Goal: Task Accomplishment & Management: Manage account settings

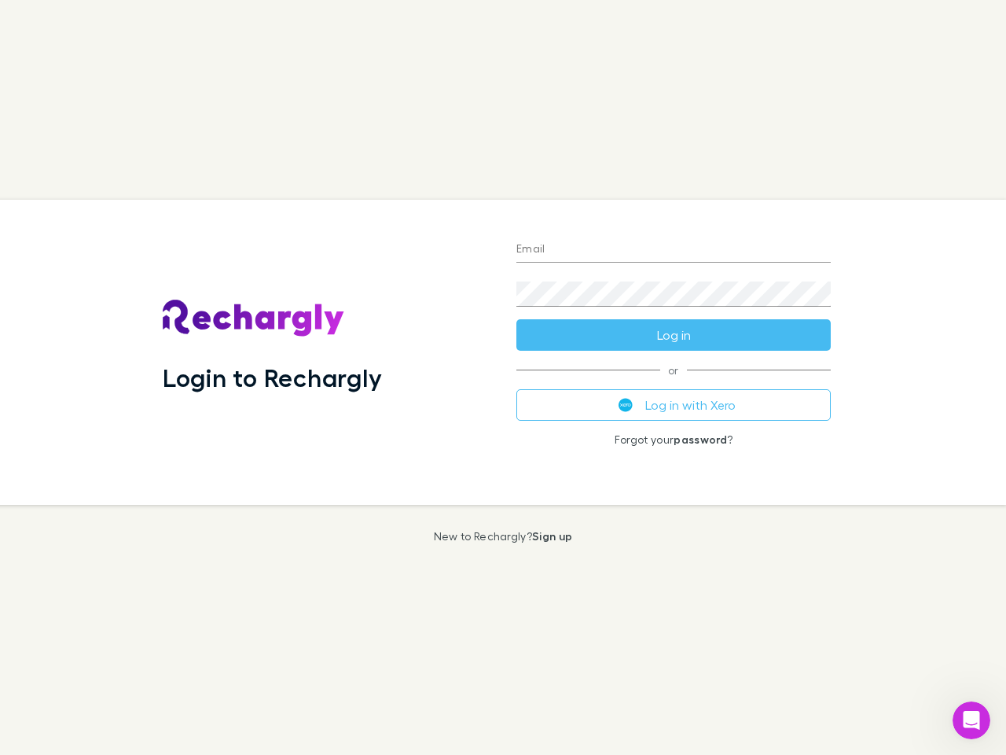
click at [503, 377] on div "Login to Rechargly" at bounding box center [327, 352] width 354 height 305
click at [674, 250] on input "Email" at bounding box center [674, 249] width 314 height 25
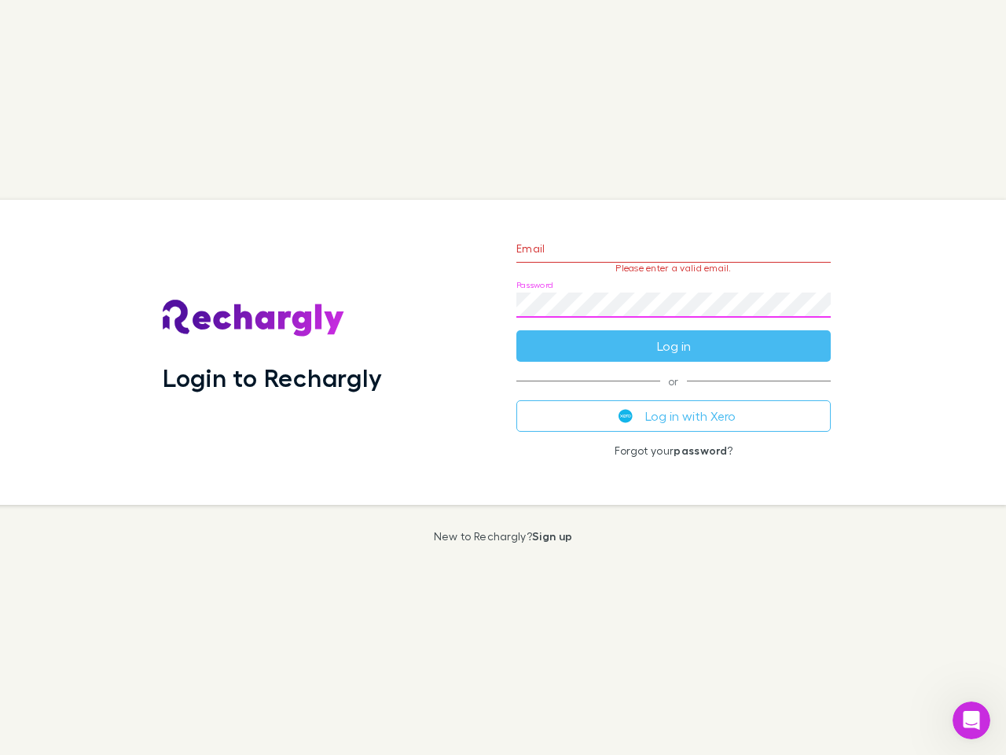
click at [674, 335] on form "Email Please enter a valid email. Password Log in" at bounding box center [674, 293] width 314 height 137
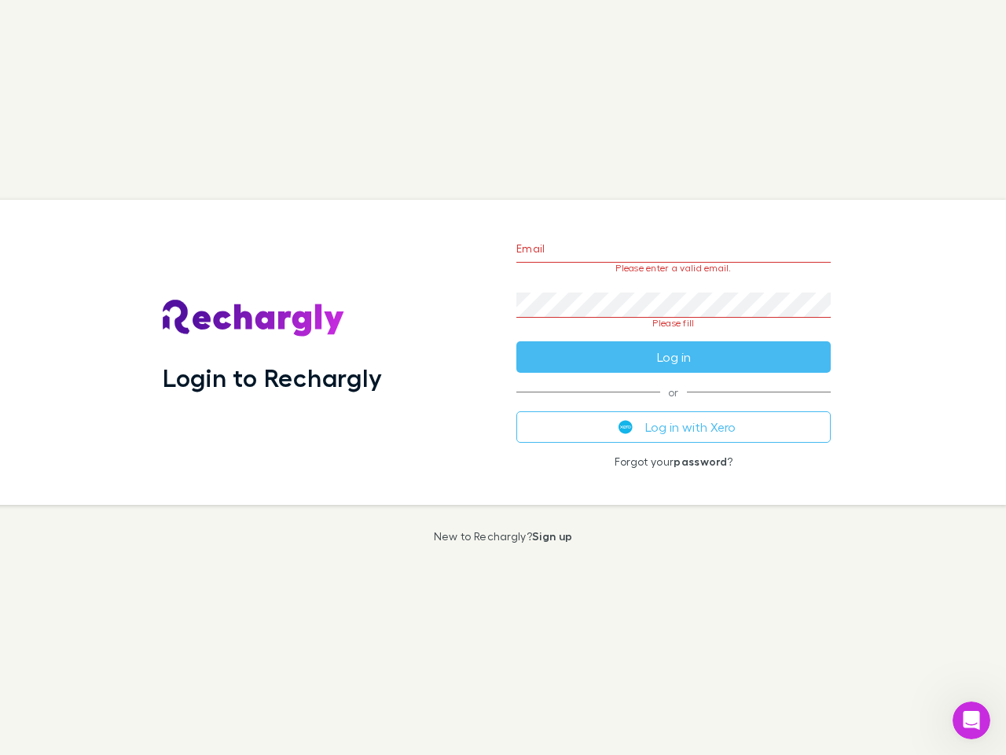
click at [674, 405] on div "Email Please enter a valid email. Password Please fill Log in or Log in with Xe…" at bounding box center [674, 352] width 340 height 305
click at [972, 720] on icon "Open Intercom Messenger" at bounding box center [972, 721] width 26 height 26
